Goal: Task Accomplishment & Management: Manage account settings

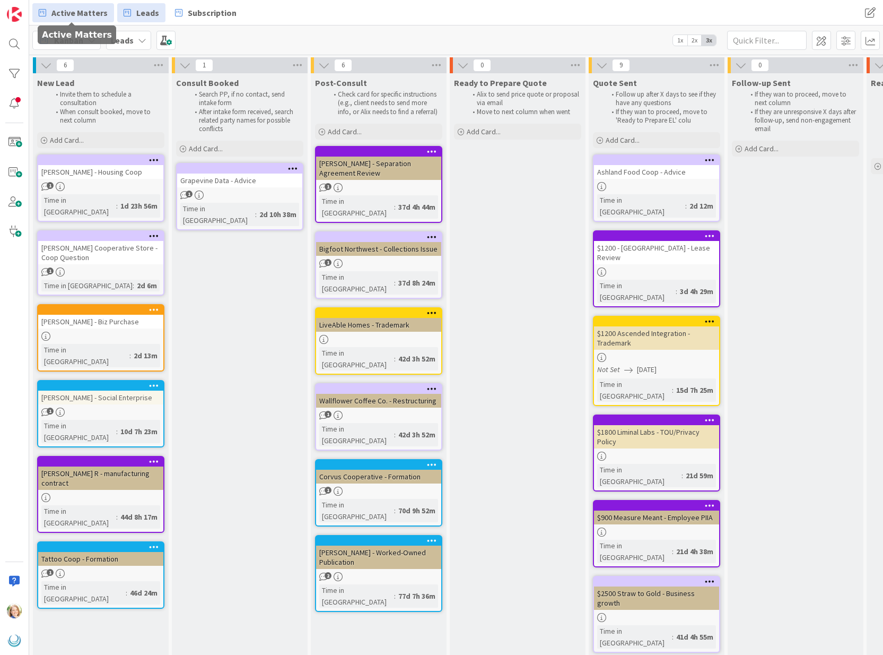
click at [79, 16] on span "Active Matters" at bounding box center [79, 12] width 56 height 13
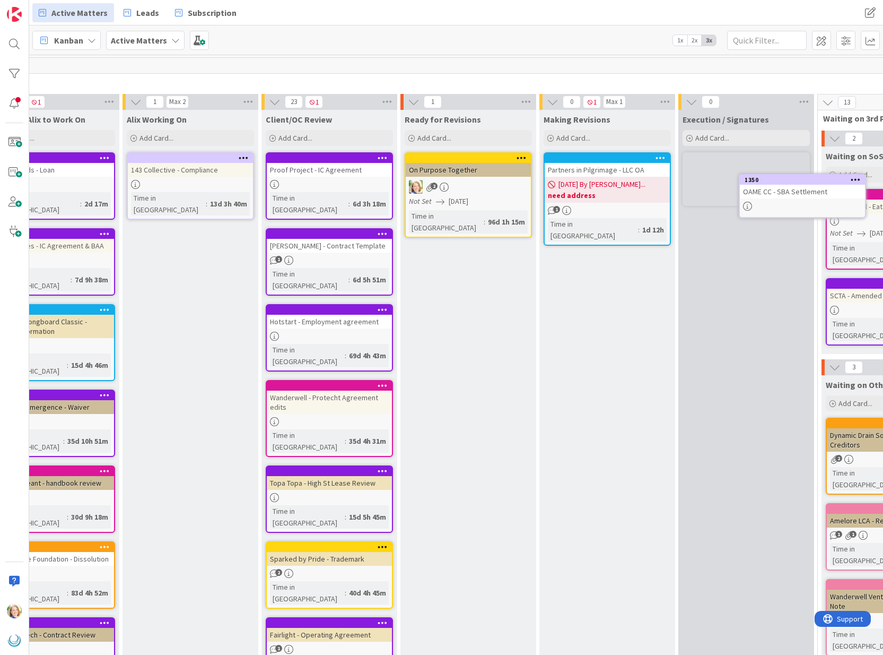
scroll to position [0, 513]
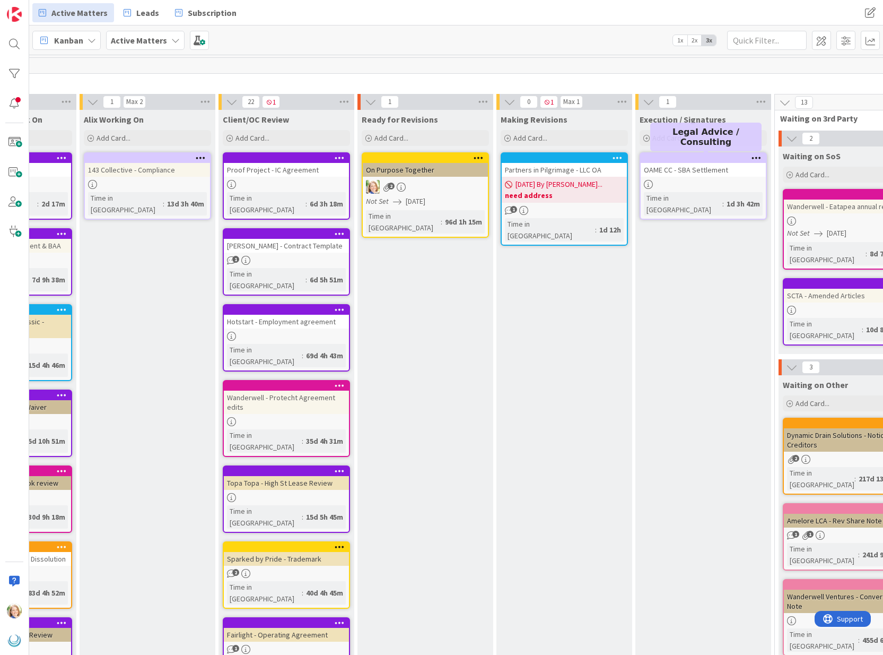
click at [671, 160] on div at bounding box center [706, 157] width 120 height 7
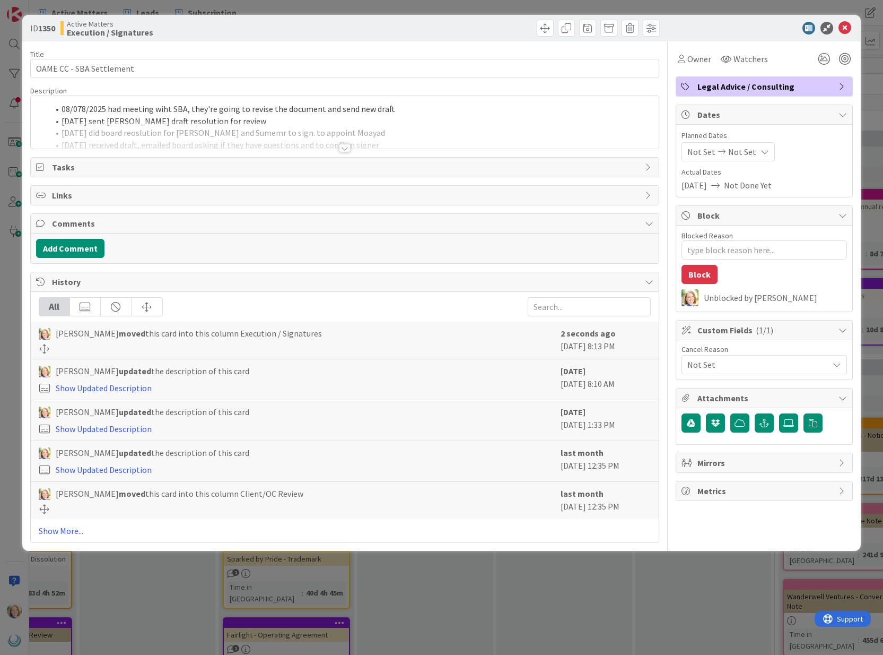
click at [62, 110] on div "08/078/2025 had meeting wiht SBA, they're going to revise the document and send…" at bounding box center [345, 122] width 629 height 53
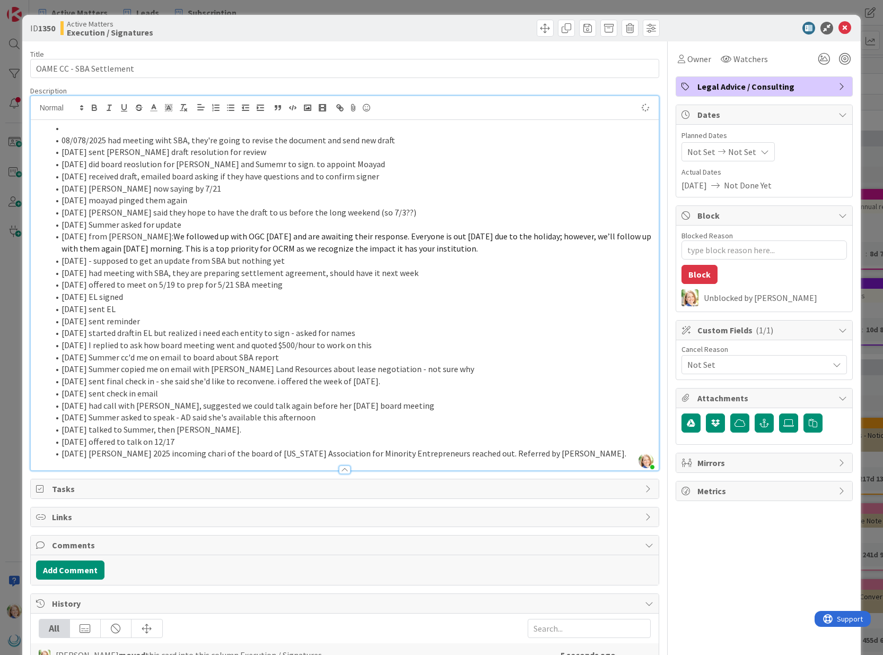
type textarea "x"
click at [844, 28] on icon at bounding box center [845, 28] width 13 height 13
